Goal: Check status: Check status

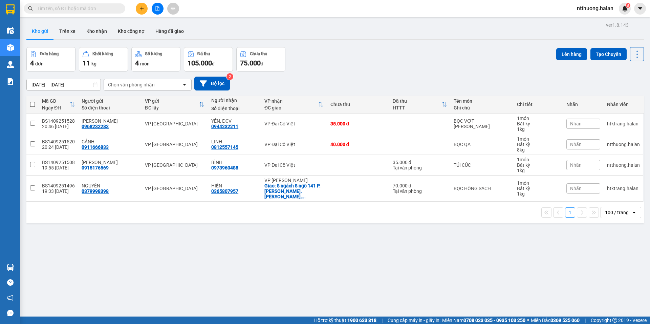
click at [350, 80] on section "Kết quả [PERSON_NAME] ( 240 ) Bộ lọc Mã ĐH Trạng thái Món hàng Thu hộ Tổng [PER…" at bounding box center [325, 162] width 650 height 324
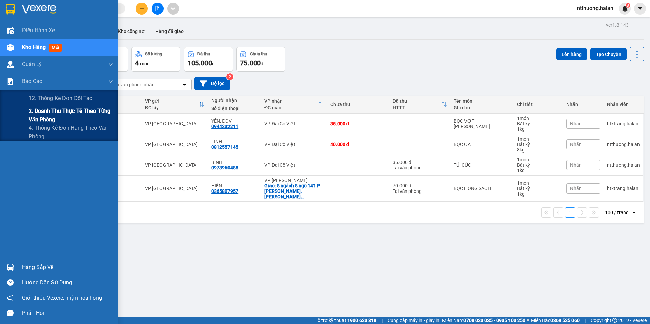
click at [40, 114] on span "2. Doanh thu thực tế theo từng văn phòng" at bounding box center [71, 115] width 85 height 17
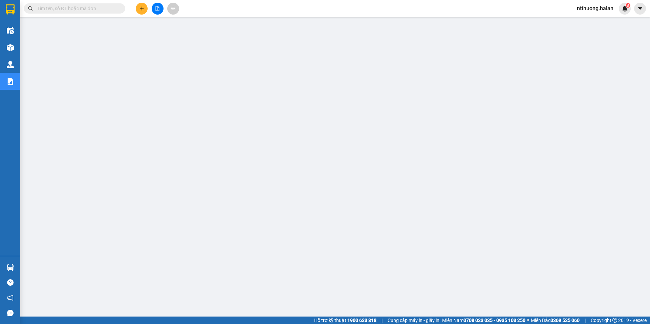
click at [62, 11] on input "text" at bounding box center [77, 8] width 80 height 7
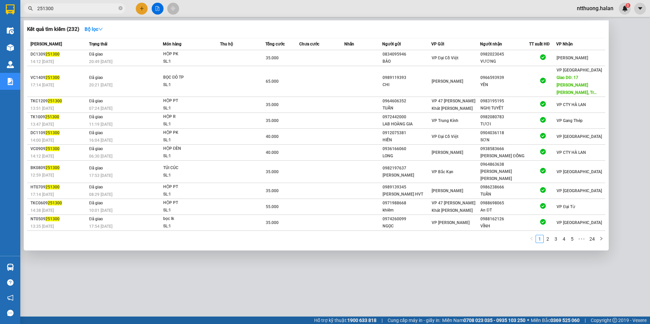
click at [84, 7] on input "251300" at bounding box center [77, 8] width 80 height 7
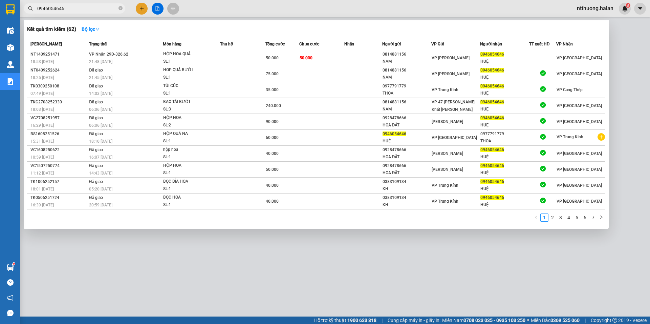
type input "0946054646"
click at [624, 48] on div at bounding box center [325, 162] width 650 height 324
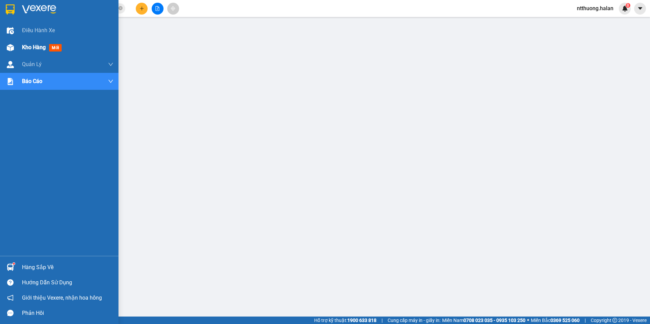
click at [27, 46] on span "Kho hàng" at bounding box center [34, 47] width 24 height 6
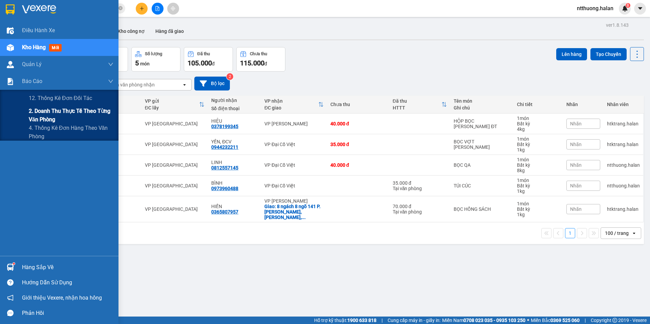
click at [43, 117] on span "2. Doanh thu thực tế theo từng văn phòng" at bounding box center [71, 115] width 85 height 17
